Goal: Task Accomplishment & Management: Complete application form

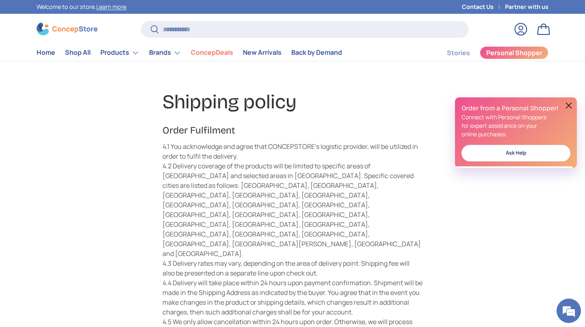
click at [523, 32] on link "Log in" at bounding box center [521, 29] width 18 height 18
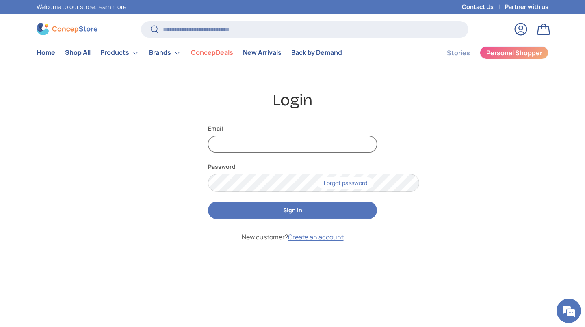
click at [330, 153] on input "Email" at bounding box center [292, 144] width 169 height 17
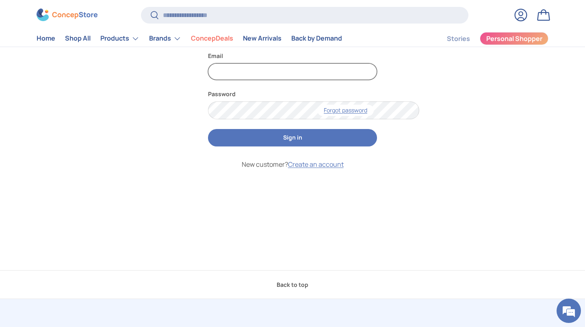
scroll to position [74, 0]
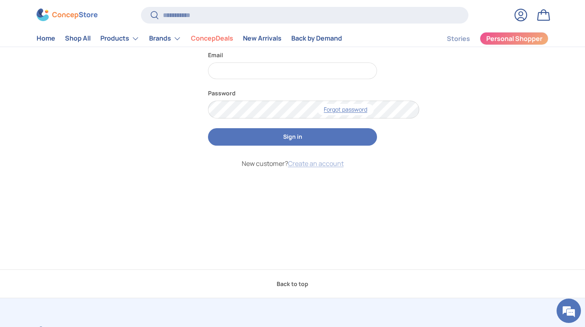
click at [325, 168] on link "Create an account" at bounding box center [316, 163] width 56 height 9
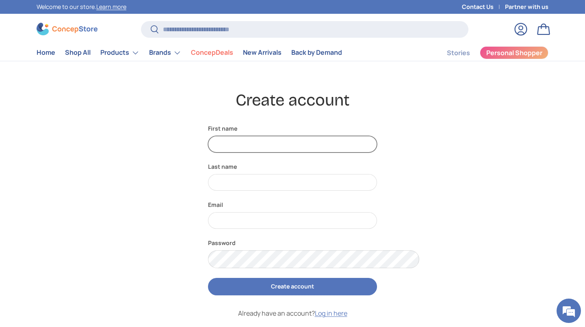
click at [307, 153] on input "First name" at bounding box center [292, 144] width 169 height 17
click at [287, 153] on input "********" at bounding box center [292, 144] width 169 height 17
type input "********"
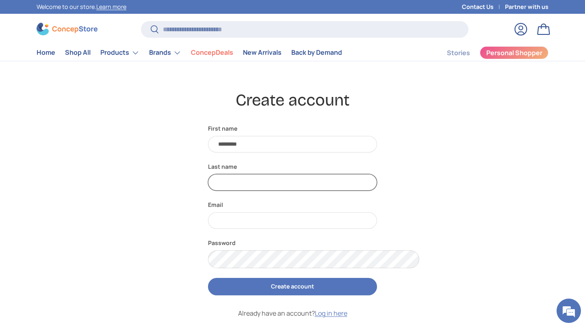
click at [295, 191] on input "Last name" at bounding box center [292, 182] width 169 height 17
type input "*********"
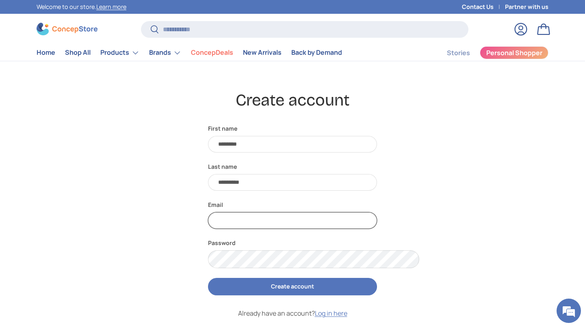
click at [298, 229] on input "Email" at bounding box center [292, 221] width 169 height 17
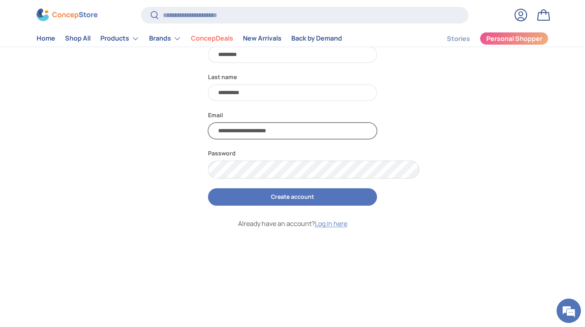
scroll to position [93, 0]
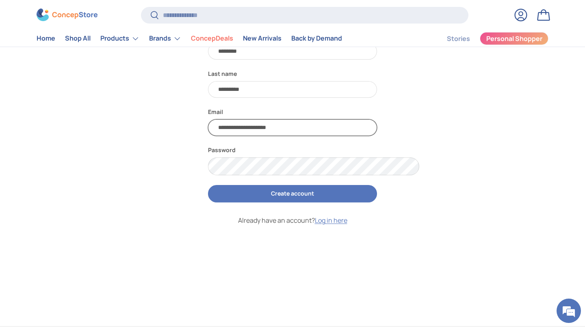
type input "**********"
click at [336, 203] on button "Create account" at bounding box center [292, 193] width 169 height 17
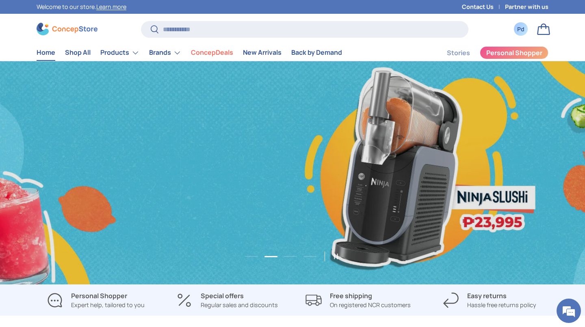
scroll to position [0, 1170]
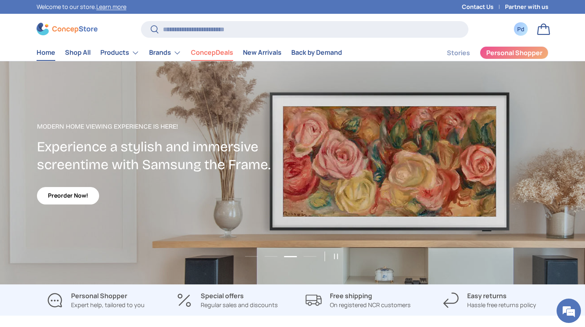
click at [233, 55] on link "ConcepDeals" at bounding box center [212, 53] width 42 height 16
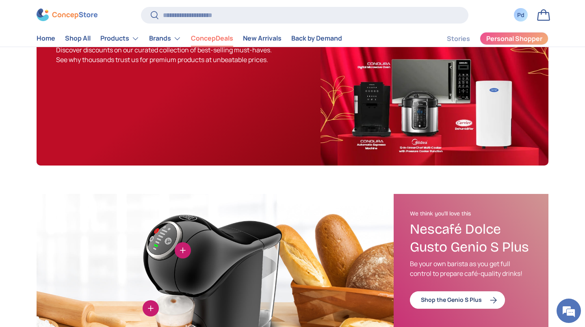
scroll to position [102, 0]
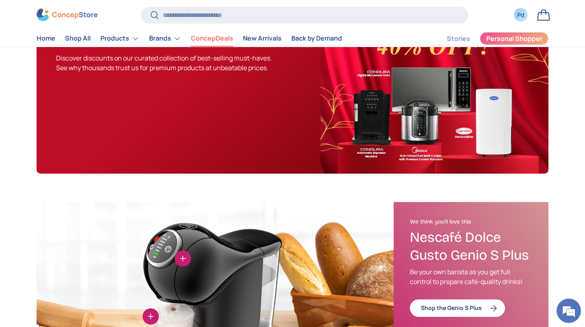
click at [490, 170] on img at bounding box center [435, 88] width 228 height 171
click at [487, 154] on img at bounding box center [435, 88] width 228 height 171
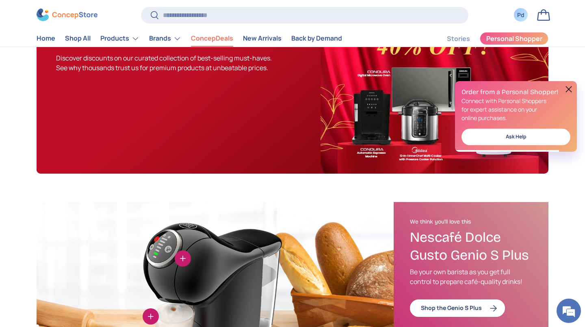
click at [320, 153] on div "ConcepDeals (34 products) Discover discounts on our curated collection of best-…" at bounding box center [179, 88] width 284 height 171
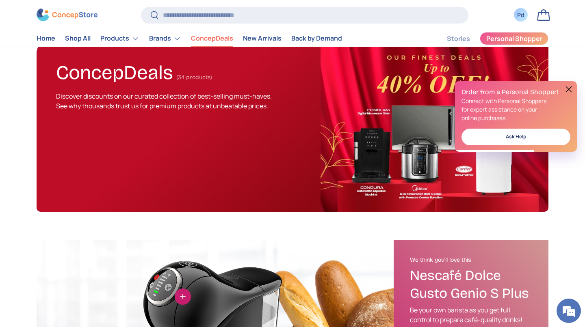
scroll to position [0, 0]
click at [564, 87] on button at bounding box center [569, 90] width 10 height 10
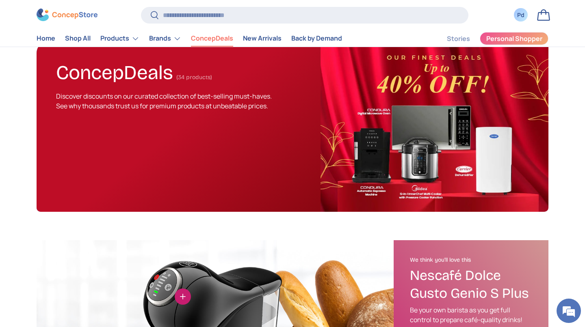
click at [496, 194] on img at bounding box center [435, 126] width 228 height 171
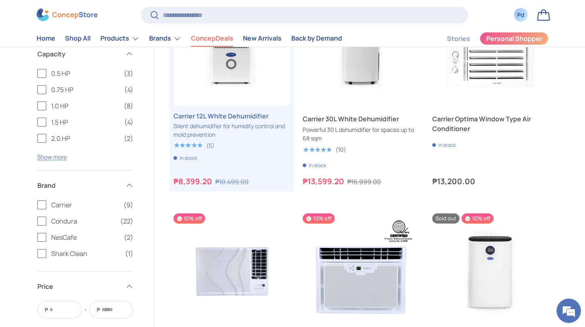
scroll to position [1041, 0]
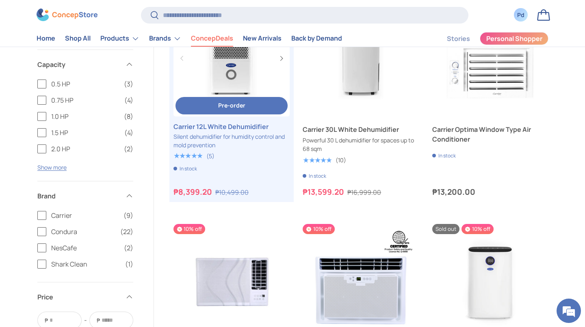
click at [268, 132] on link "Carrier 12L White Dehumidifier" at bounding box center [231, 127] width 116 height 10
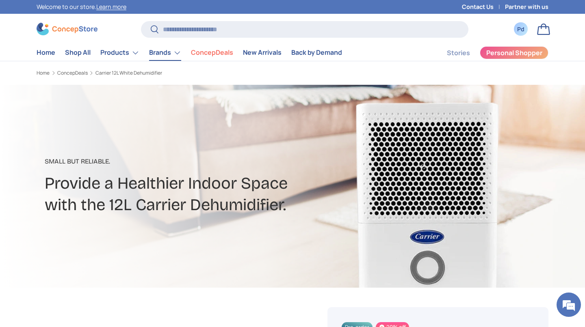
click at [181, 61] on link "Brands" at bounding box center [165, 53] width 32 height 16
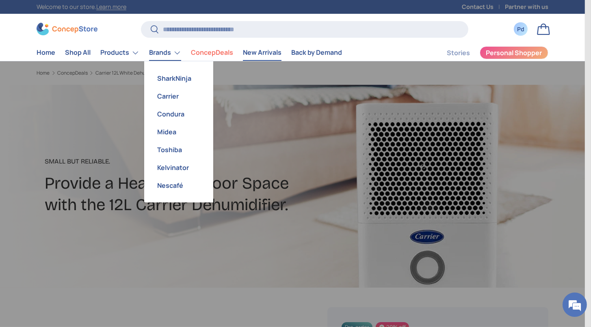
click at [282, 54] on link "New Arrivals" at bounding box center [262, 53] width 39 height 16
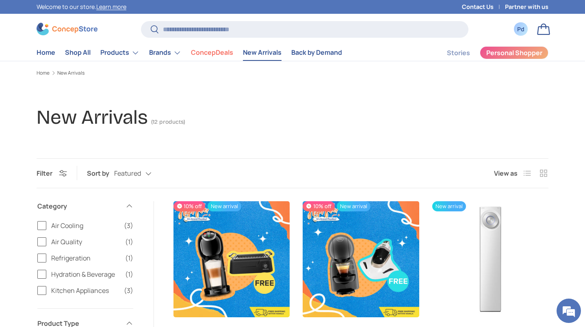
click at [310, 34] on input "Search" at bounding box center [304, 29] width 327 height 17
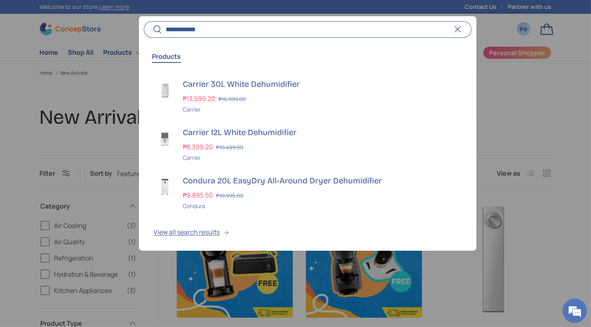
type input "**********"
click at [144, 20] on button "Search" at bounding box center [153, 29] width 18 height 19
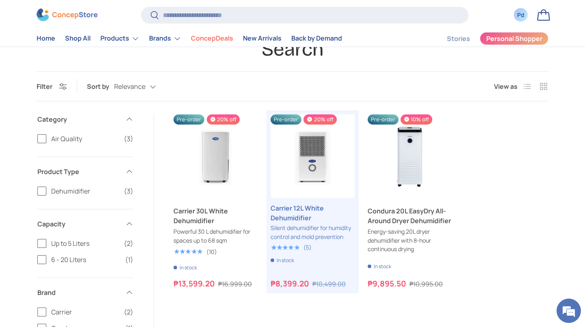
scroll to position [50, 0]
